Goal: Task Accomplishment & Management: Manage account settings

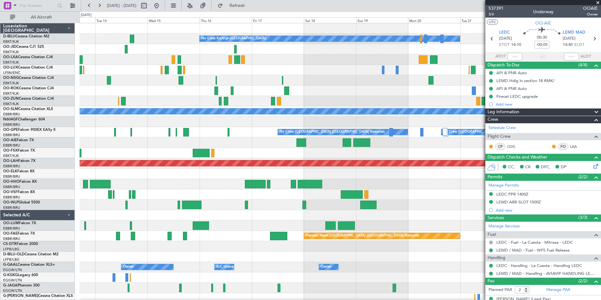
scroll to position [30, 0]
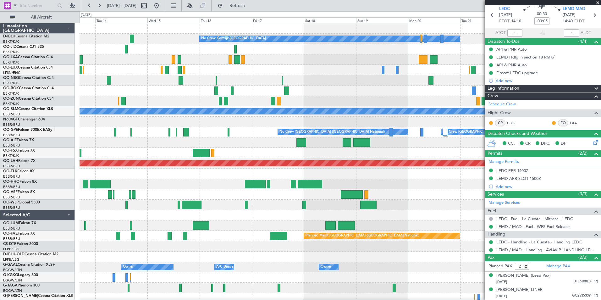
click at [499, 199] on fb-app "[DATE] - [DATE] Refresh Quick Links All Aircraft No Crew Kortrijk-[GEOGRAPHIC_D…" at bounding box center [300, 152] width 601 height 295
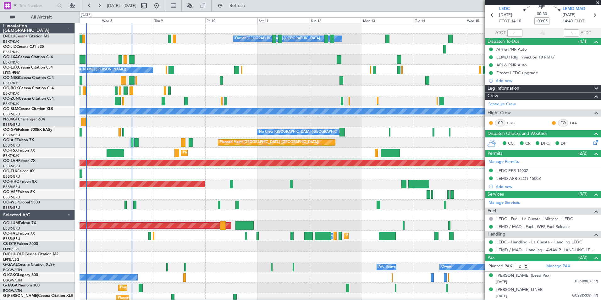
click at [516, 215] on fb-app "[DATE] - [DATE] Refresh Quick Links All Aircraft No Crew Kortrijk-[GEOGRAPHIC_D…" at bounding box center [300, 152] width 601 height 295
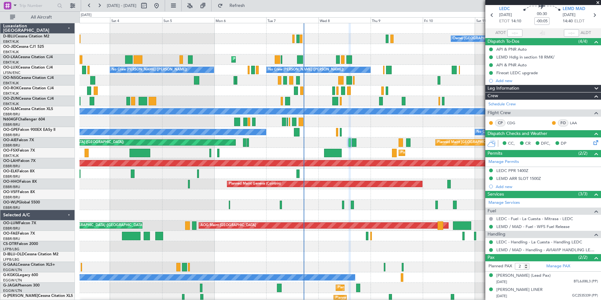
click at [351, 141] on div "Planned Maint [GEOGRAPHIC_DATA] ([GEOGRAPHIC_DATA]) Unplanned Maint [GEOGRAPHIC…" at bounding box center [340, 142] width 521 height 10
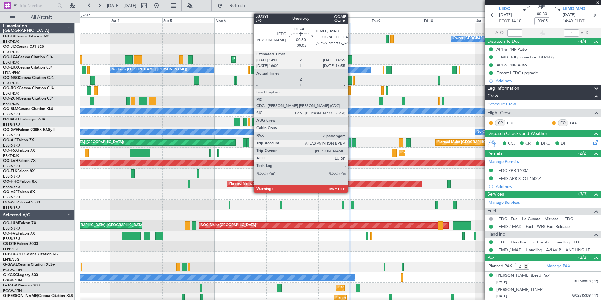
click at [350, 141] on div at bounding box center [350, 142] width 2 height 8
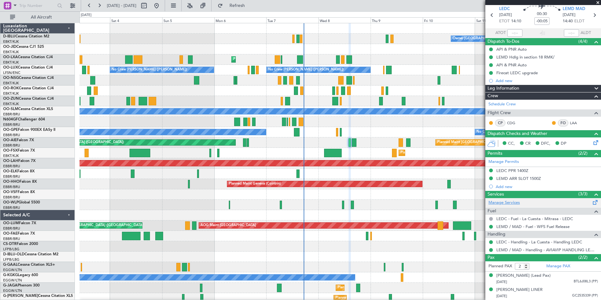
click at [509, 200] on link "Manage Services" at bounding box center [504, 203] width 31 height 6
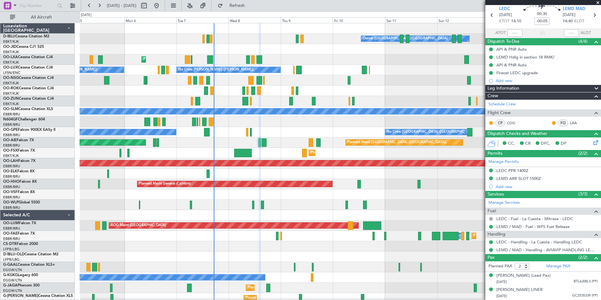
click at [280, 61] on div "Owner [GEOGRAPHIC_DATA]-[GEOGRAPHIC_DATA] No Crew Kortrijk-[GEOGRAPHIC_DATA] Pl…" at bounding box center [340, 220] width 521 height 394
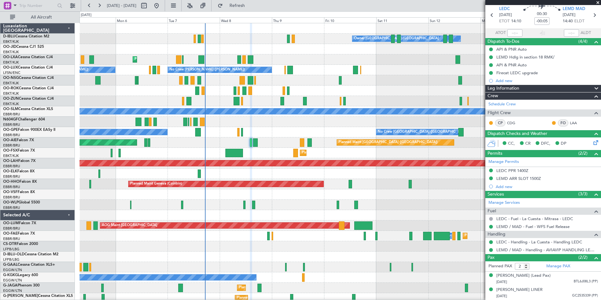
click at [302, 91] on div "Owner [GEOGRAPHIC_DATA]-[GEOGRAPHIC_DATA] No Crew Kortrijk-[GEOGRAPHIC_DATA] Pl…" at bounding box center [340, 230] width 521 height 415
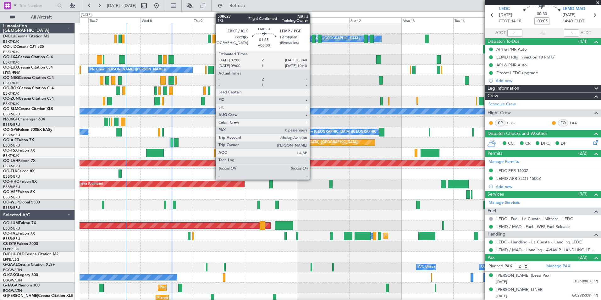
click at [313, 40] on div at bounding box center [314, 39] width 4 height 8
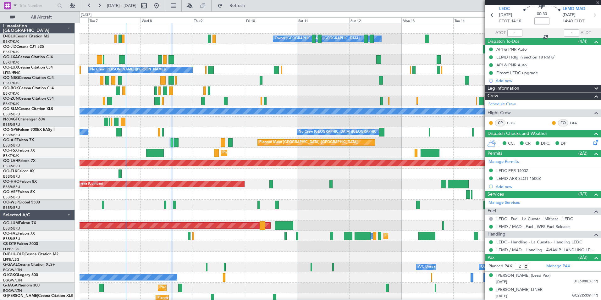
type input "0"
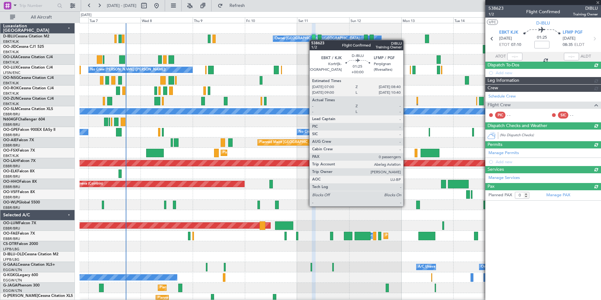
scroll to position [0, 0]
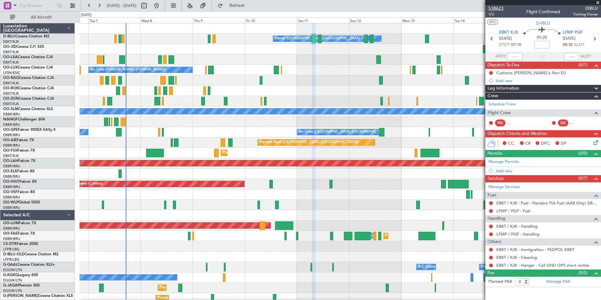
click at [502, 8] on span "538623" at bounding box center [496, 8] width 15 height 7
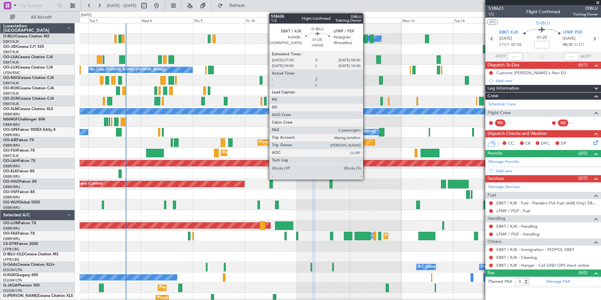
click at [366, 38] on div at bounding box center [366, 39] width 4 height 8
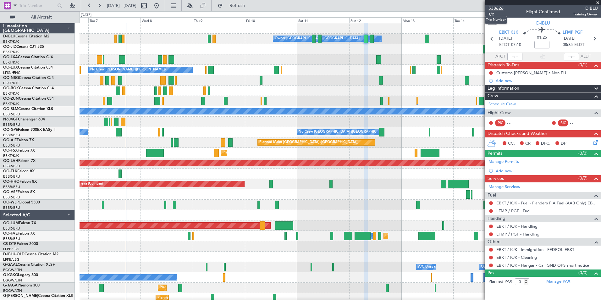
click at [499, 9] on span "538626" at bounding box center [496, 8] width 15 height 7
click at [227, 200] on div at bounding box center [340, 205] width 521 height 10
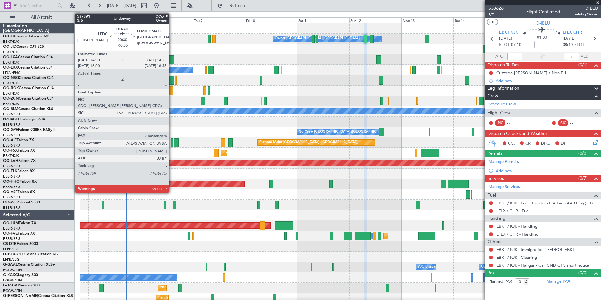
click at [172, 142] on div at bounding box center [172, 142] width 2 height 8
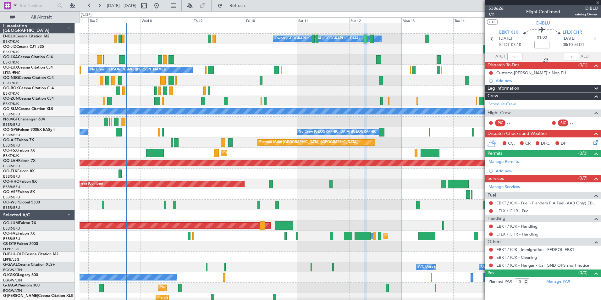
type input "-00:05"
type input "2"
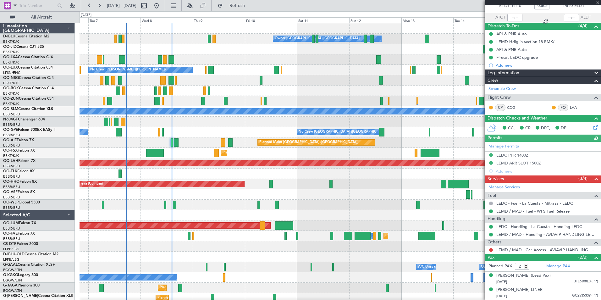
scroll to position [45, 0]
click at [553, 262] on mat-tooltip-component "Complete" at bounding box center [541, 263] width 27 height 17
click at [550, 261] on mat-tooltip-component "Complete" at bounding box center [541, 263] width 27 height 17
click at [552, 263] on link "Manage PAX" at bounding box center [559, 266] width 24 height 6
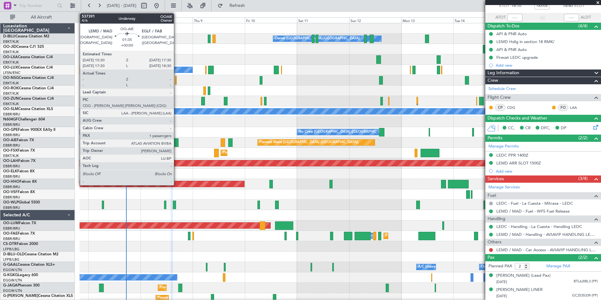
click at [177, 140] on div at bounding box center [176, 142] width 4 height 8
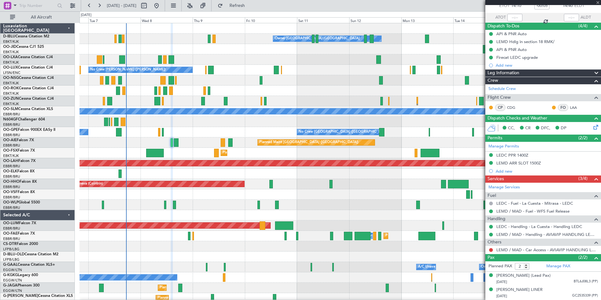
type input "1"
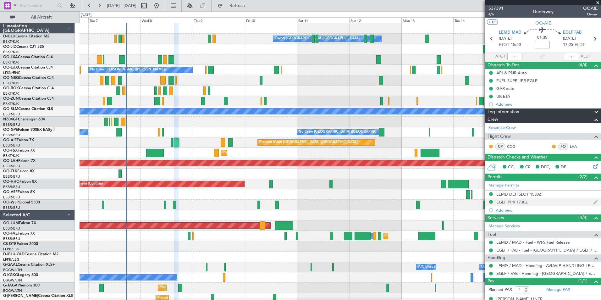
click at [511, 201] on div "EGLF PPR 1730Z" at bounding box center [512, 201] width 31 height 5
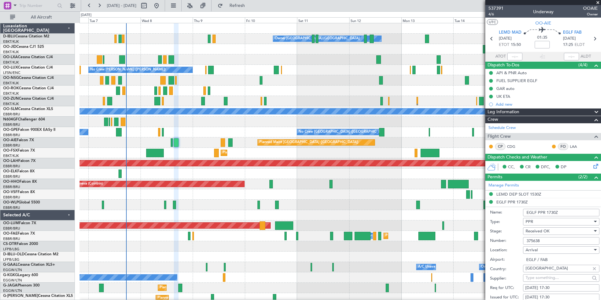
drag, startPoint x: 543, startPoint y: 239, endPoint x: 519, endPoint y: 239, distance: 23.6
click at [519, 239] on div "Number: 375638" at bounding box center [544, 240] width 109 height 9
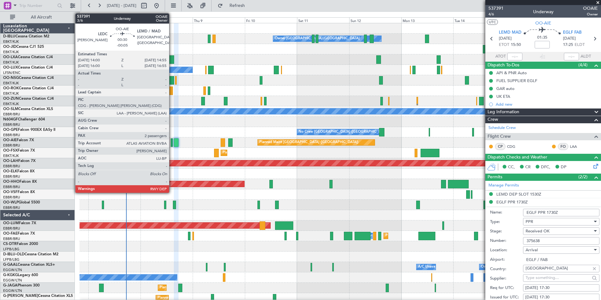
click at [172, 145] on div at bounding box center [172, 142] width 2 height 8
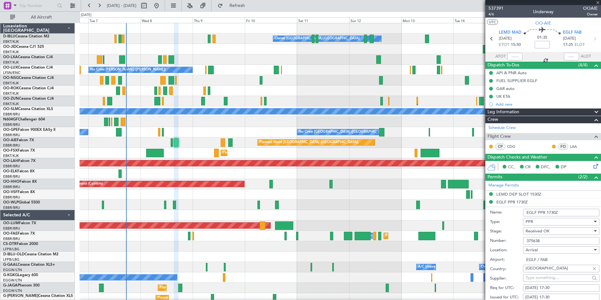
type input "-00:05"
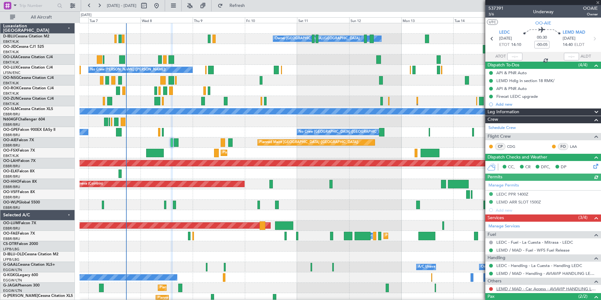
click at [526, 288] on link "LEMD / MAD - Car Access - AVIAVIP HANDLING LEMD /MAD" at bounding box center [548, 288] width 102 height 5
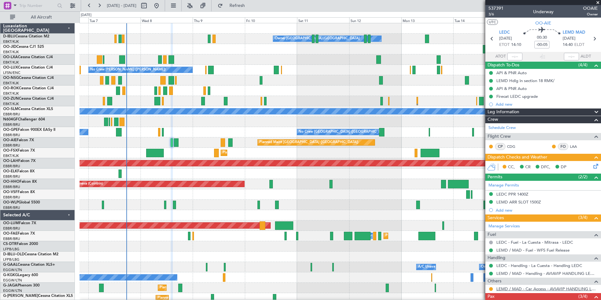
type input "4"
